Goal: Task Accomplishment & Management: Use online tool/utility

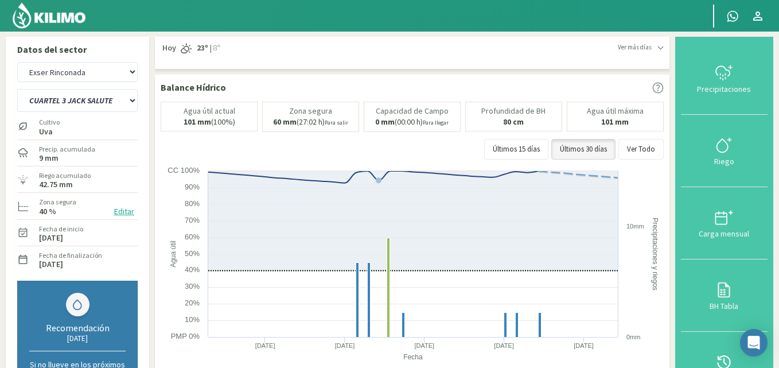
select select "1: Object"
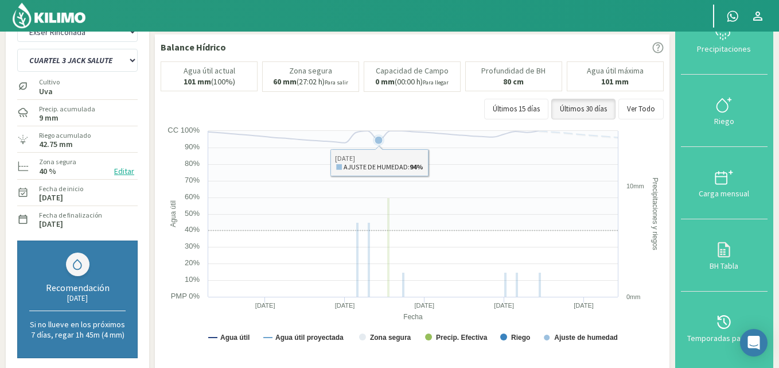
scroll to position [57, 0]
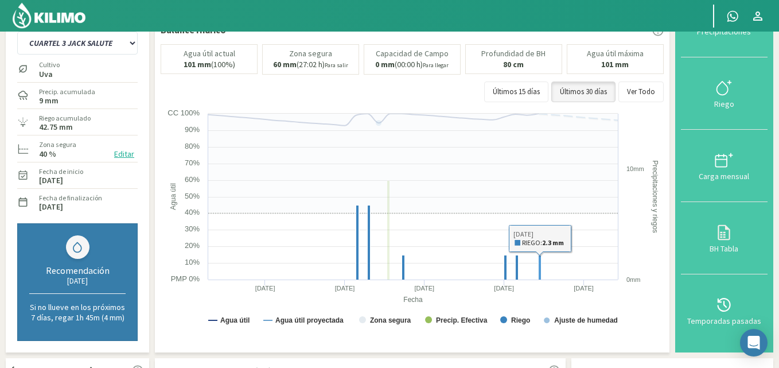
click at [539, 263] on rect at bounding box center [540, 267] width 3 height 25
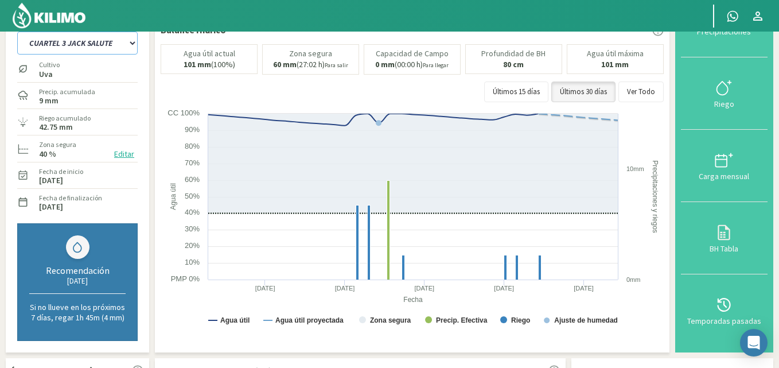
click at [112, 45] on select "CUARTEL 1 SWEET GLOBE CUARTEL 1 TANGO CUARTEL 2 TANGO CUARTEL 2 [PERSON_NAME] C…" at bounding box center [77, 43] width 120 height 23
click at [17, 32] on select "CUARTEL 1 SWEET GLOBE CUARTEL 1 TANGO CUARTEL 2 TANGO CUARTEL 2 [PERSON_NAME] C…" at bounding box center [77, 43] width 120 height 23
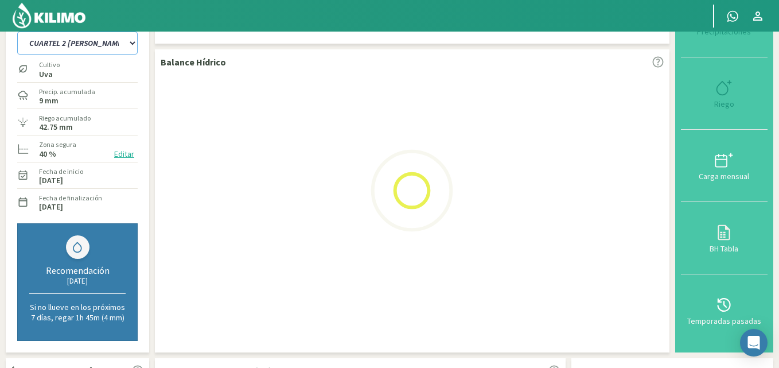
select select "4: Object"
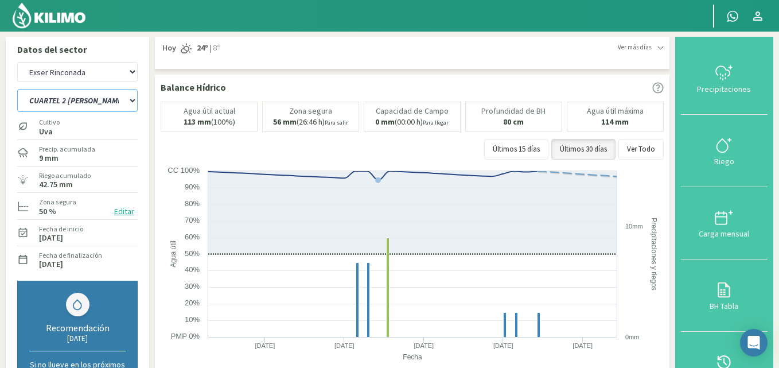
click at [111, 103] on select "CUARTEL 1 SWEET GLOBE CUARTEL 1 TANGO CUARTEL 2 TANGO CUARTEL 2 [PERSON_NAME] C…" at bounding box center [77, 100] width 120 height 23
select select "7: Object"
click at [17, 89] on select "CUARTEL 1 SWEET GLOBE CUARTEL 1 TANGO CUARTEL 2 TANGO CUARTEL 2 [PERSON_NAME] C…" at bounding box center [77, 100] width 120 height 23
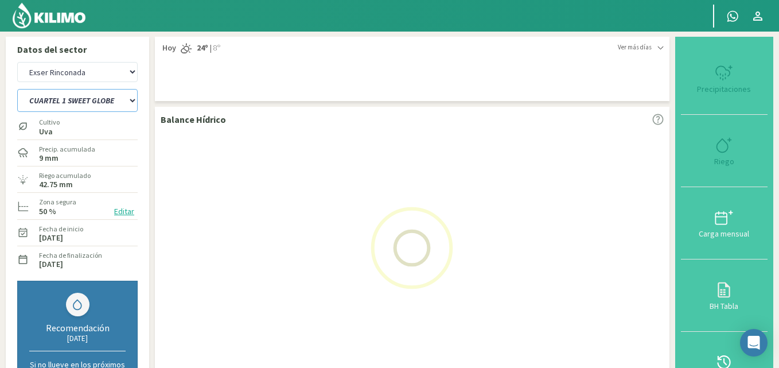
select select "7: Object"
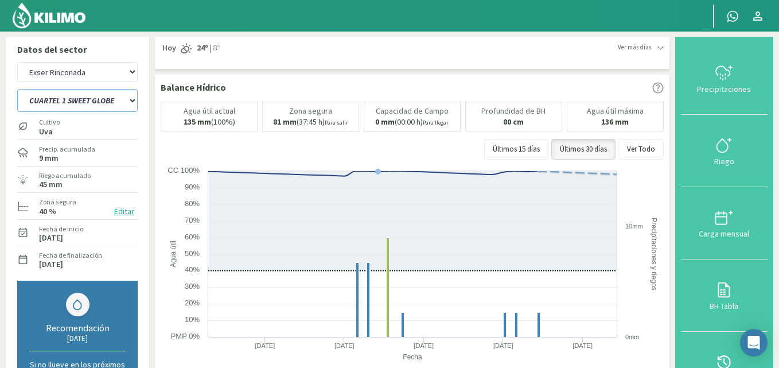
click at [115, 101] on select "CUARTEL 1 SWEET GLOBE CUARTEL 1 TANGO CUARTEL 2 TANGO CUARTEL 2 [PERSON_NAME] C…" at bounding box center [77, 100] width 120 height 23
select select "15: Object"
click at [17, 89] on select "CUARTEL 1 SWEET GLOBE CUARTEL 1 TANGO CUARTEL 2 TANGO CUARTEL 2 [PERSON_NAME] C…" at bounding box center [77, 100] width 120 height 23
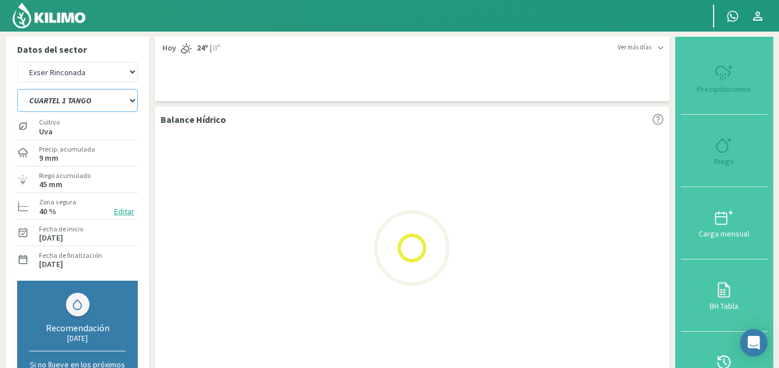
select select "10: Object"
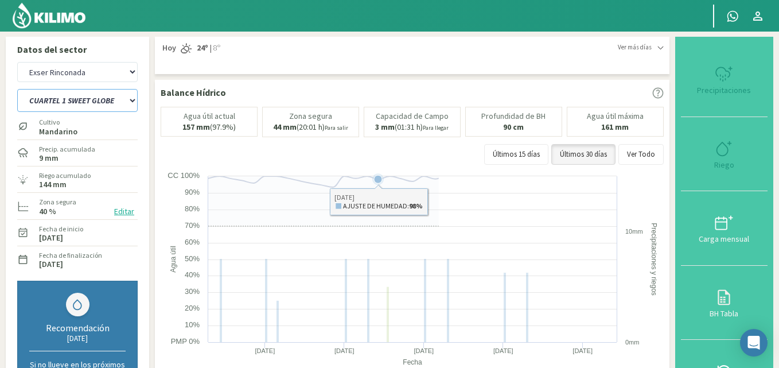
select select "22: Object"
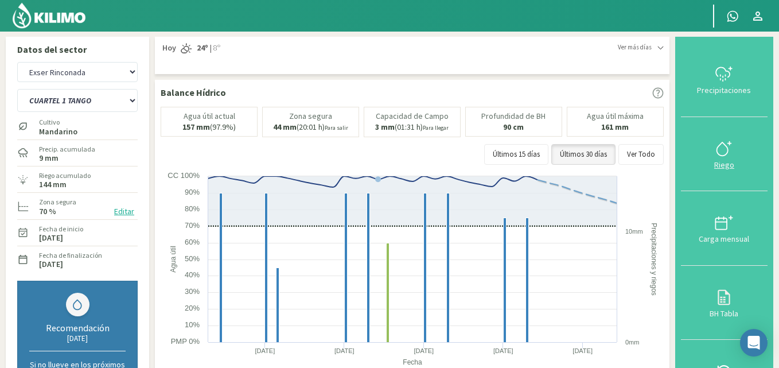
click at [712, 155] on div at bounding box center [724, 148] width 80 height 18
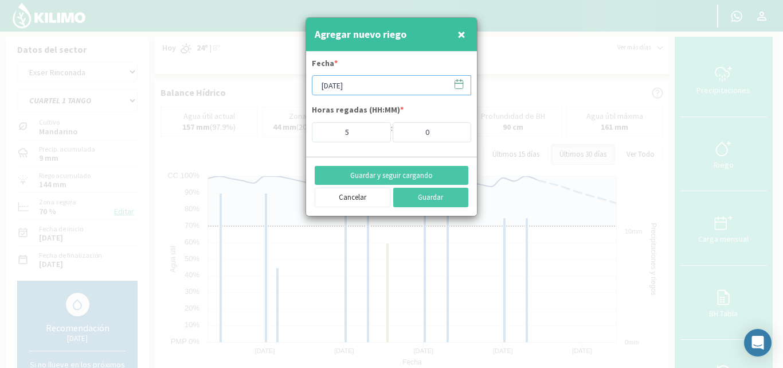
click at [377, 82] on input "[DATE]" at bounding box center [391, 85] width 159 height 20
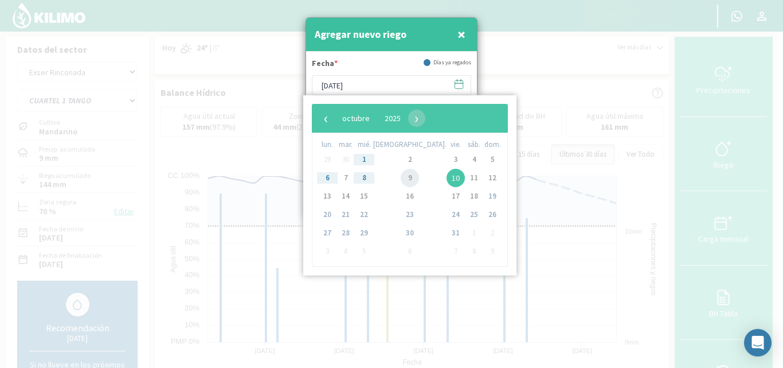
click at [401, 174] on span "9" at bounding box center [410, 178] width 18 height 18
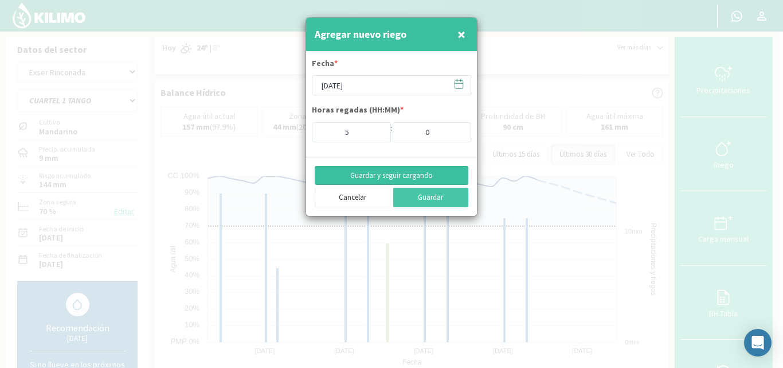
click at [438, 175] on button "Guardar y seguir cargando" at bounding box center [392, 176] width 154 height 20
click at [432, 173] on button "Guardar y seguir cargando" at bounding box center [392, 176] width 154 height 20
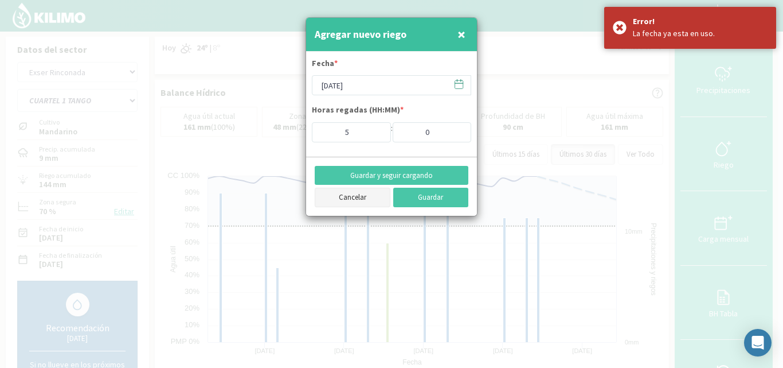
click at [379, 200] on button "Cancelar" at bounding box center [353, 198] width 76 height 20
type input "[DATE]"
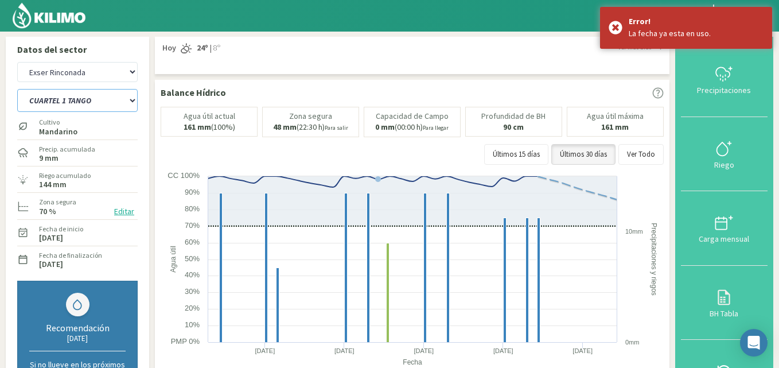
click at [95, 96] on select "CUARTEL 1 SWEET GLOBE CUARTEL 1 TANGO CUARTEL 2 TANGO CUARTEL 2 [PERSON_NAME] C…" at bounding box center [77, 100] width 120 height 23
select select "23: Object"
click at [17, 89] on select "CUARTEL 1 SWEET GLOBE CUARTEL 1 TANGO CUARTEL 2 TANGO CUARTEL 2 [PERSON_NAME] C…" at bounding box center [77, 100] width 120 height 23
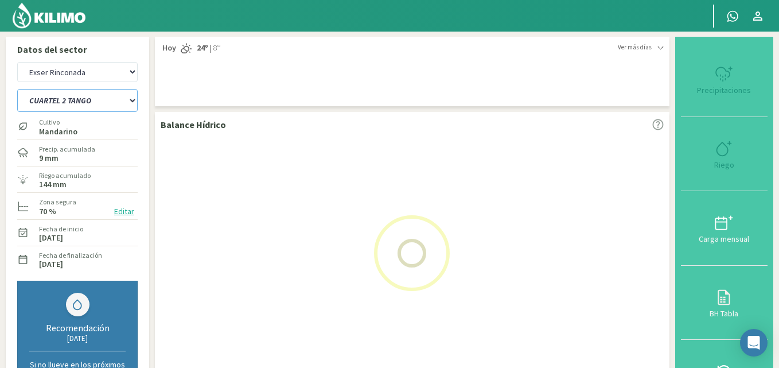
select select "13: Object"
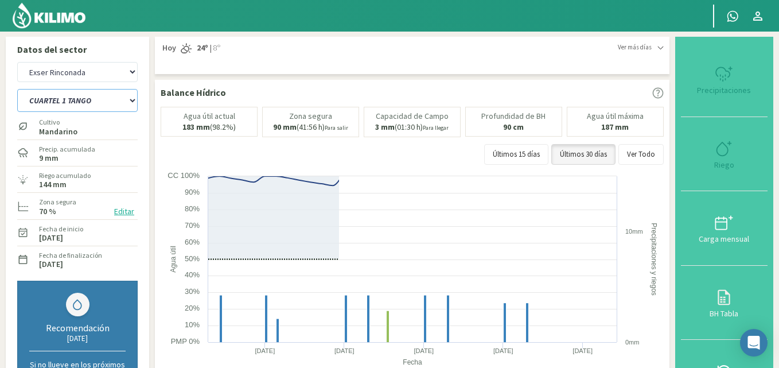
select select "30: Object"
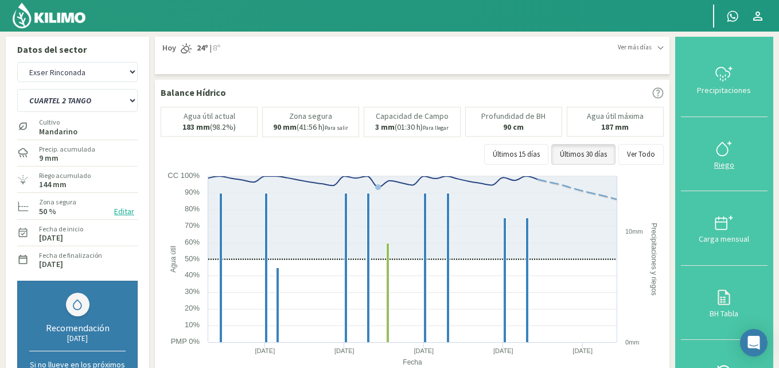
click at [734, 162] on div "Riego" at bounding box center [724, 165] width 80 height 8
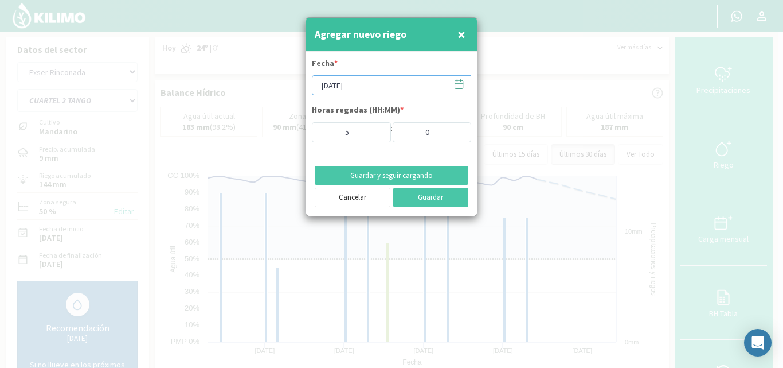
click at [371, 92] on input "[DATE]" at bounding box center [391, 85] width 159 height 20
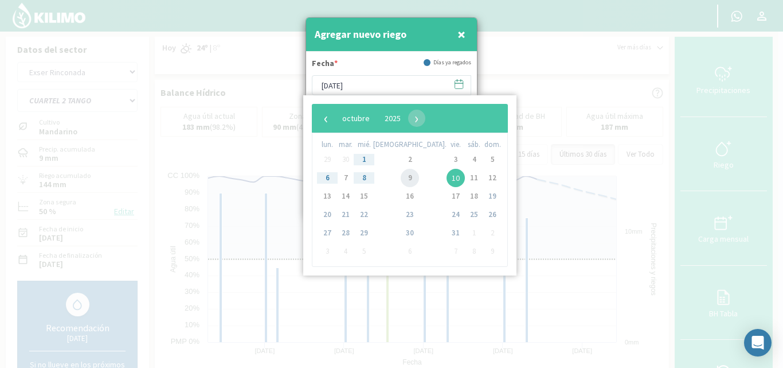
click at [401, 178] on span "9" at bounding box center [410, 178] width 18 height 18
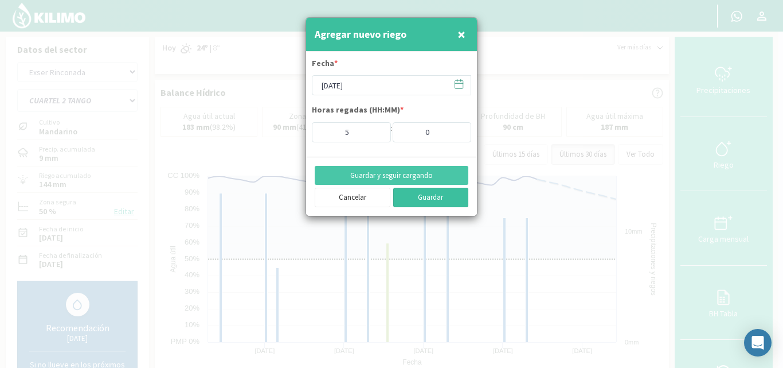
click at [433, 196] on button "Guardar" at bounding box center [431, 198] width 76 height 20
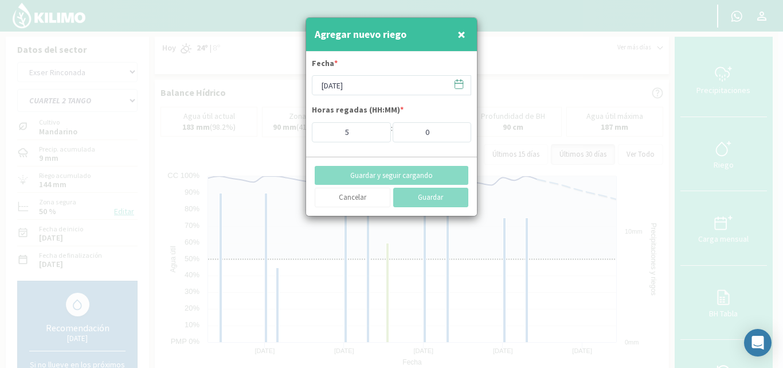
type input "[DATE]"
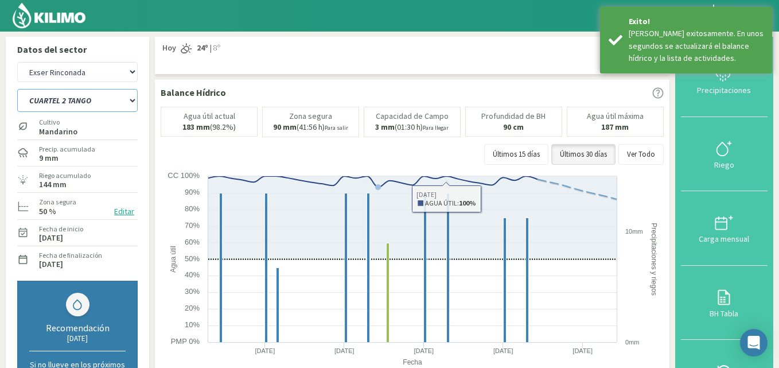
click at [120, 98] on select "CUARTEL 1 SWEET GLOBE CUARTEL 1 TANGO CUARTEL 2 TANGO CUARTEL 2 [PERSON_NAME] C…" at bounding box center [77, 100] width 120 height 23
select select "33: Object"
click at [17, 89] on select "CUARTEL 1 SWEET GLOBE CUARTEL 1 TANGO CUARTEL 2 TANGO CUARTEL 2 [PERSON_NAME] C…" at bounding box center [77, 100] width 120 height 23
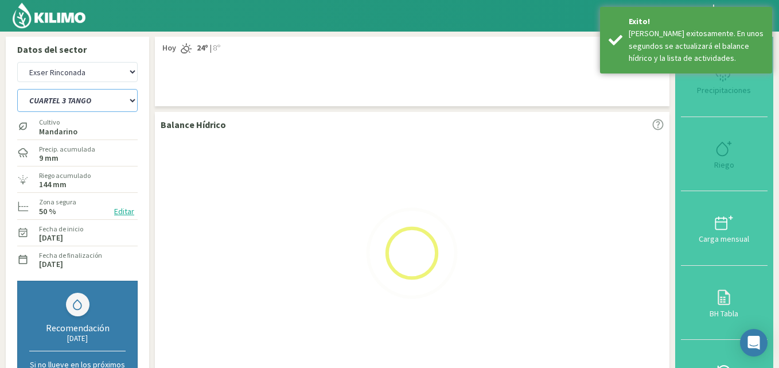
select select "16: Object"
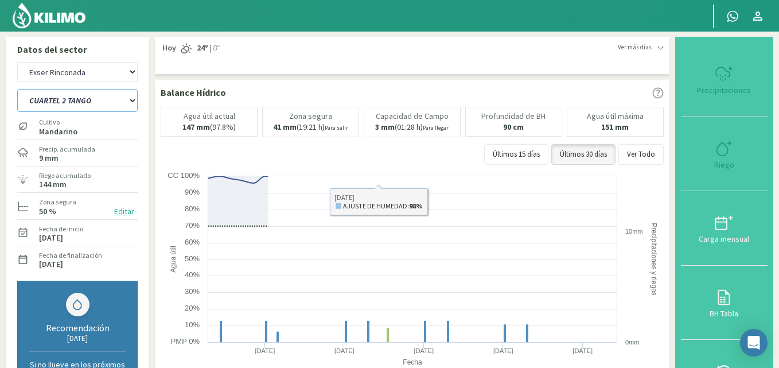
select select "40: Object"
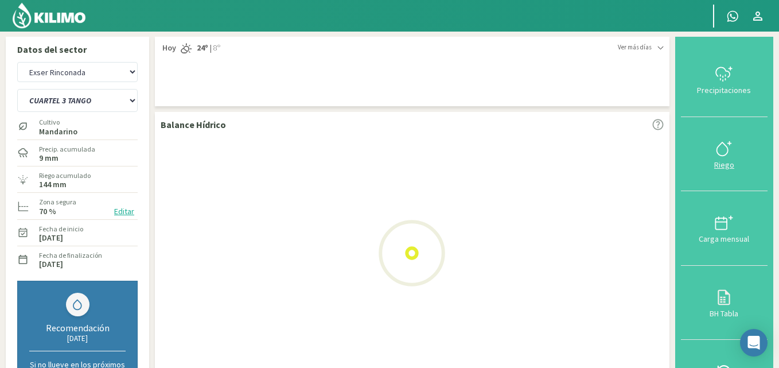
click at [724, 152] on icon at bounding box center [724, 148] width 18 height 18
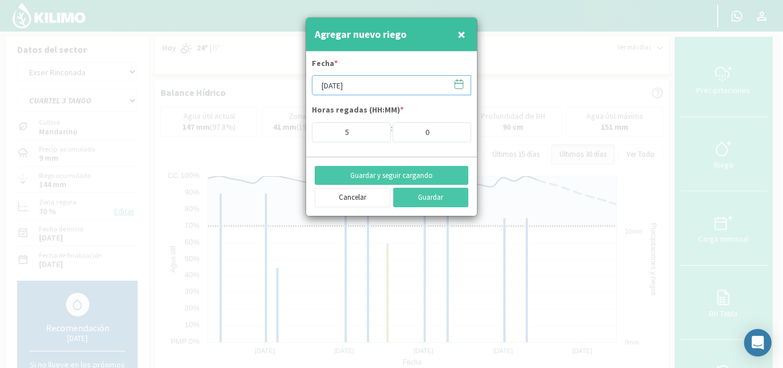
click at [387, 84] on input "[DATE]" at bounding box center [391, 85] width 159 height 20
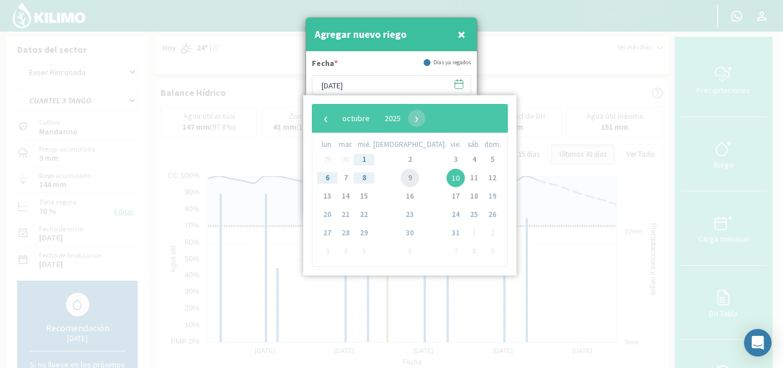
click at [401, 179] on span "9" at bounding box center [410, 178] width 18 height 18
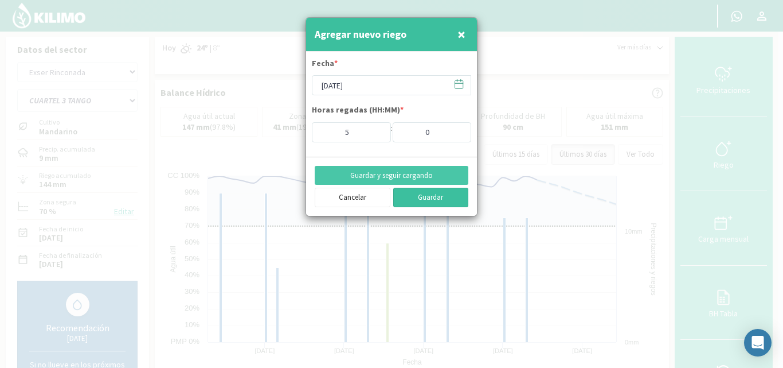
click at [434, 196] on button "Guardar" at bounding box center [431, 198] width 76 height 20
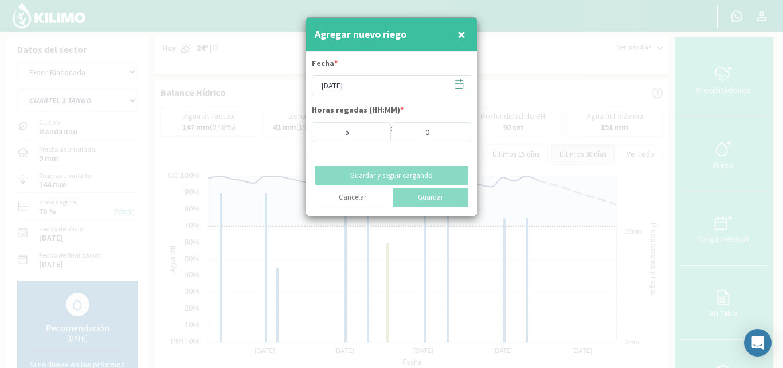
type input "[DATE]"
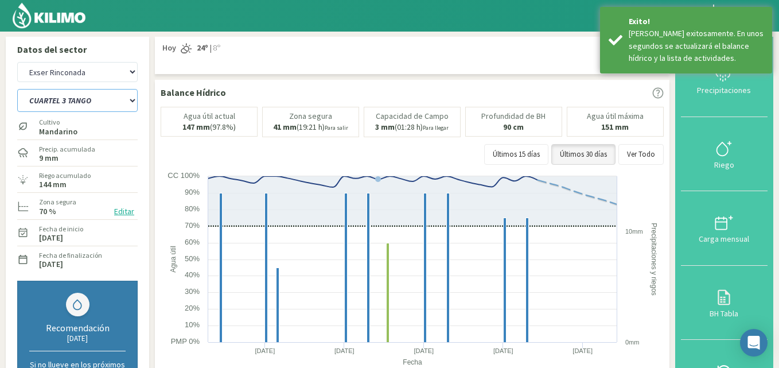
click at [72, 103] on select "CUARTEL 1 SWEET GLOBE CUARTEL 1 TANGO CUARTEL 2 TANGO CUARTEL 2 [PERSON_NAME] C…" at bounding box center [77, 100] width 120 height 23
select select "41: Object"
click at [17, 89] on select "CUARTEL 1 SWEET GLOBE CUARTEL 1 TANGO CUARTEL 2 TANGO CUARTEL 2 [PERSON_NAME] C…" at bounding box center [77, 100] width 120 height 23
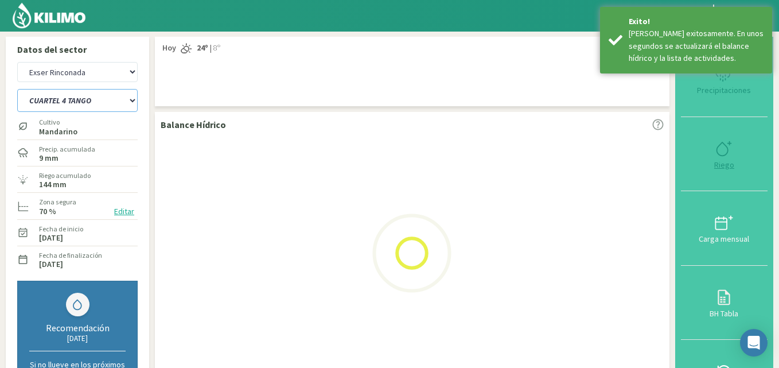
select select "19: Object"
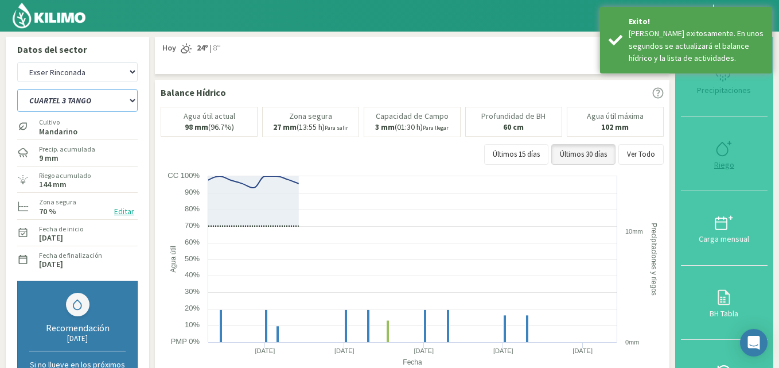
select select "48: Object"
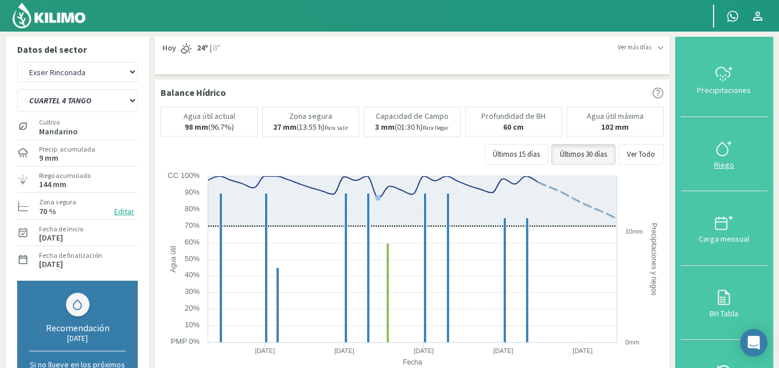
click at [727, 161] on div "Riego" at bounding box center [724, 165] width 80 height 8
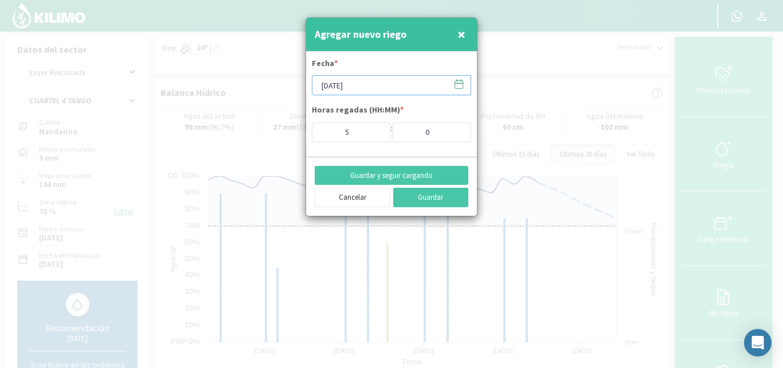
click at [366, 82] on input "[DATE]" at bounding box center [391, 85] width 159 height 20
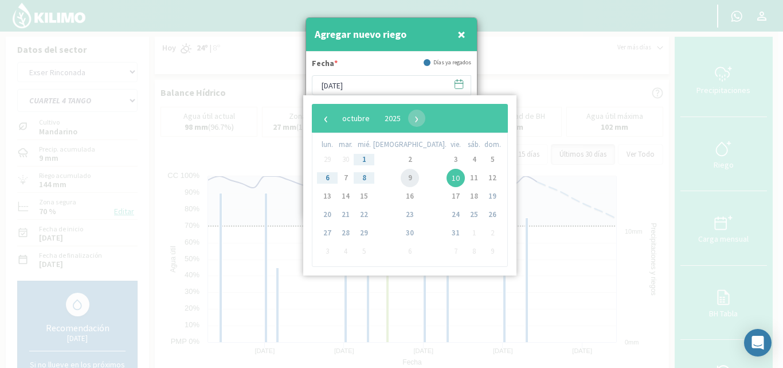
click at [401, 173] on span "9" at bounding box center [410, 178] width 18 height 18
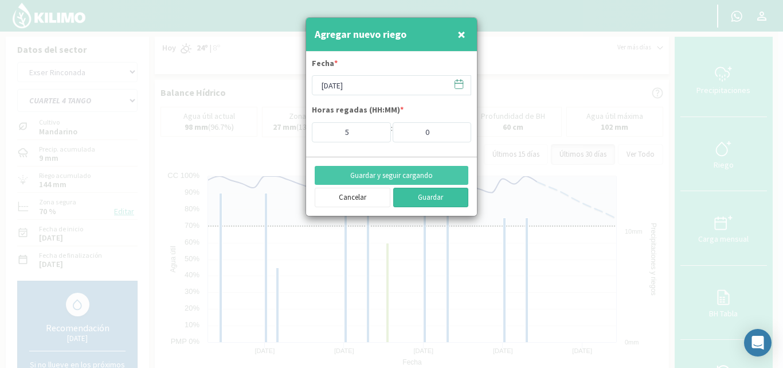
click at [437, 198] on button "Guardar" at bounding box center [431, 198] width 76 height 20
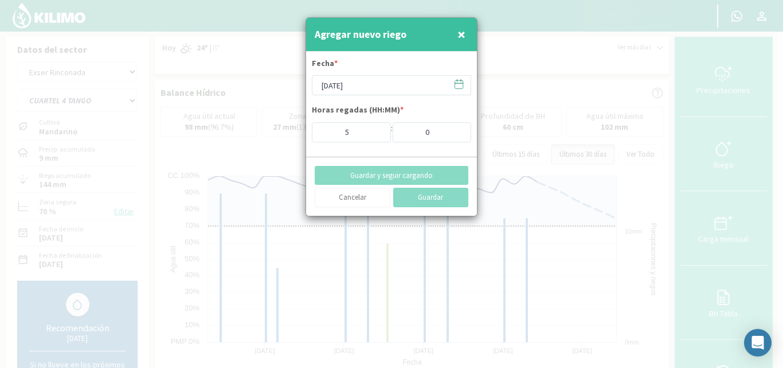
type input "[DATE]"
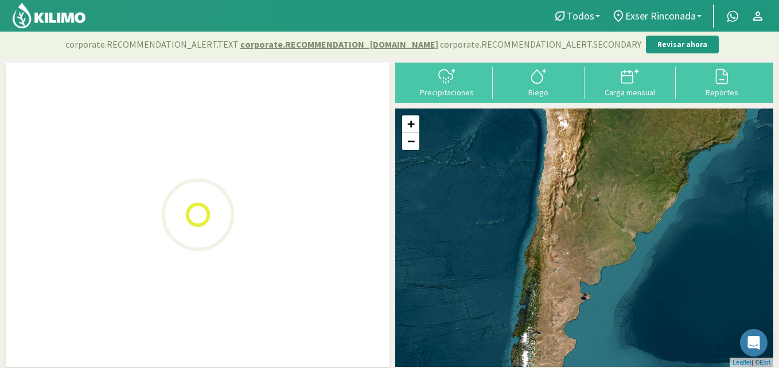
select select "1: Object"
select select "9: Object"
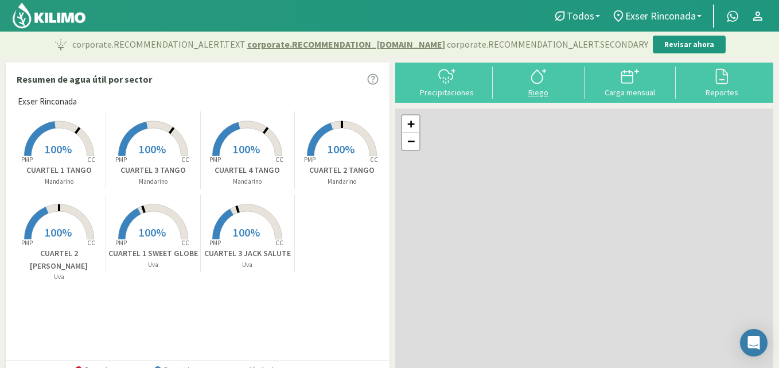
type input "1"
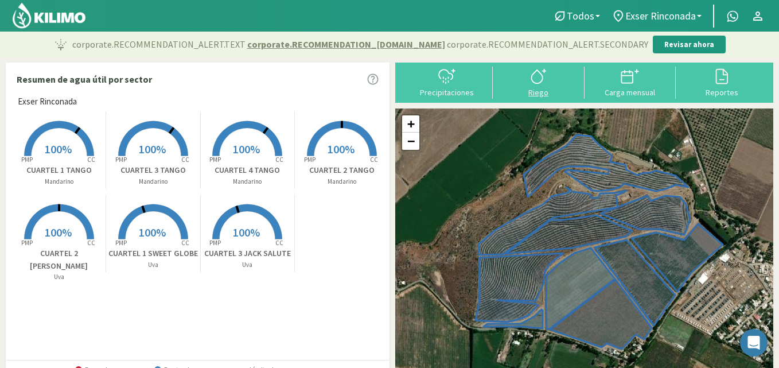
click at [540, 85] on svg-icon at bounding box center [538, 82] width 18 height 10
select select "1: Object"
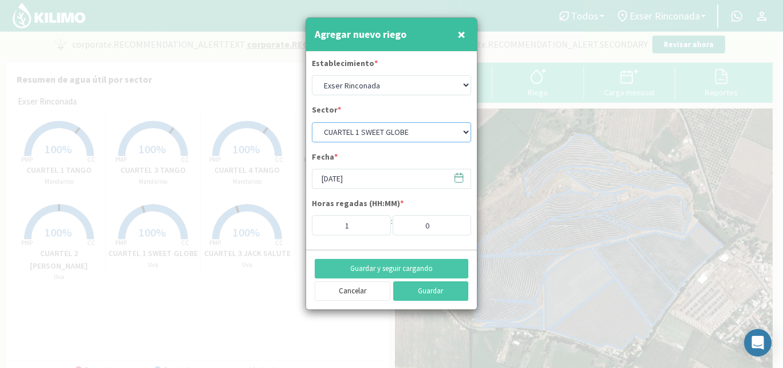
click at [408, 138] on select "CUARTEL 1 SWEET GLOBE CUARTEL 1 TANGO CUARTEL 2 TANGO CUARTEL 2 [PERSON_NAME] C…" at bounding box center [391, 132] width 159 height 20
select select "10: Object"
click at [312, 122] on select "CUARTEL 1 SWEET GLOBE CUARTEL 1 TANGO CUARTEL 2 TANGO CUARTEL 2 [PERSON_NAME] C…" at bounding box center [391, 132] width 159 height 20
type input "5"
click at [360, 178] on input "[DATE]" at bounding box center [391, 179] width 159 height 20
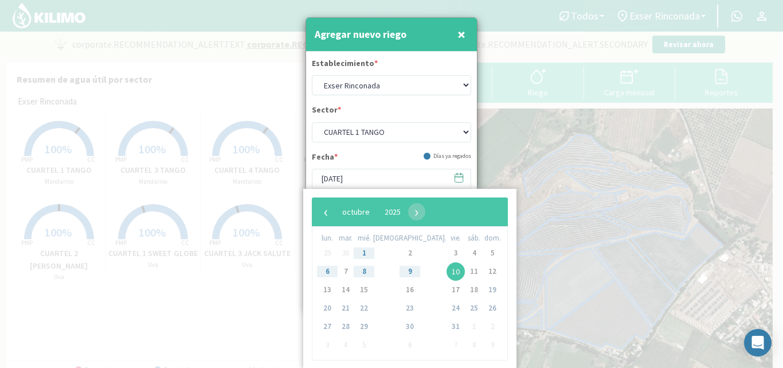
click at [401, 270] on span "9" at bounding box center [410, 271] width 18 height 18
click at [189, 310] on div at bounding box center [391, 184] width 783 height 368
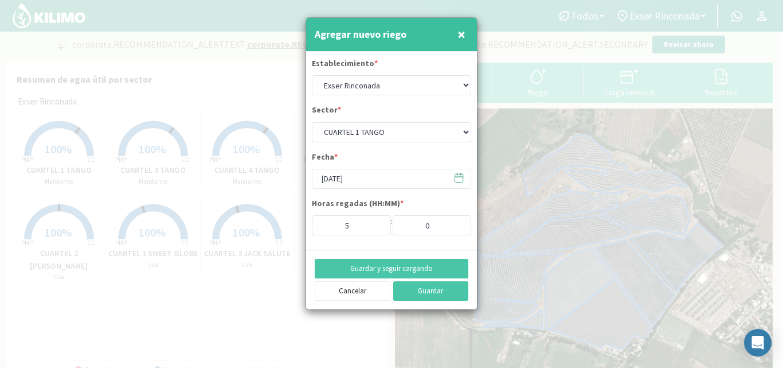
click at [448, 33] on div "Agregar nuevo riego ×" at bounding box center [391, 35] width 171 height 34
click at [346, 290] on button "Cancelar" at bounding box center [353, 291] width 76 height 20
select select "9: Object"
